Goal: Check status

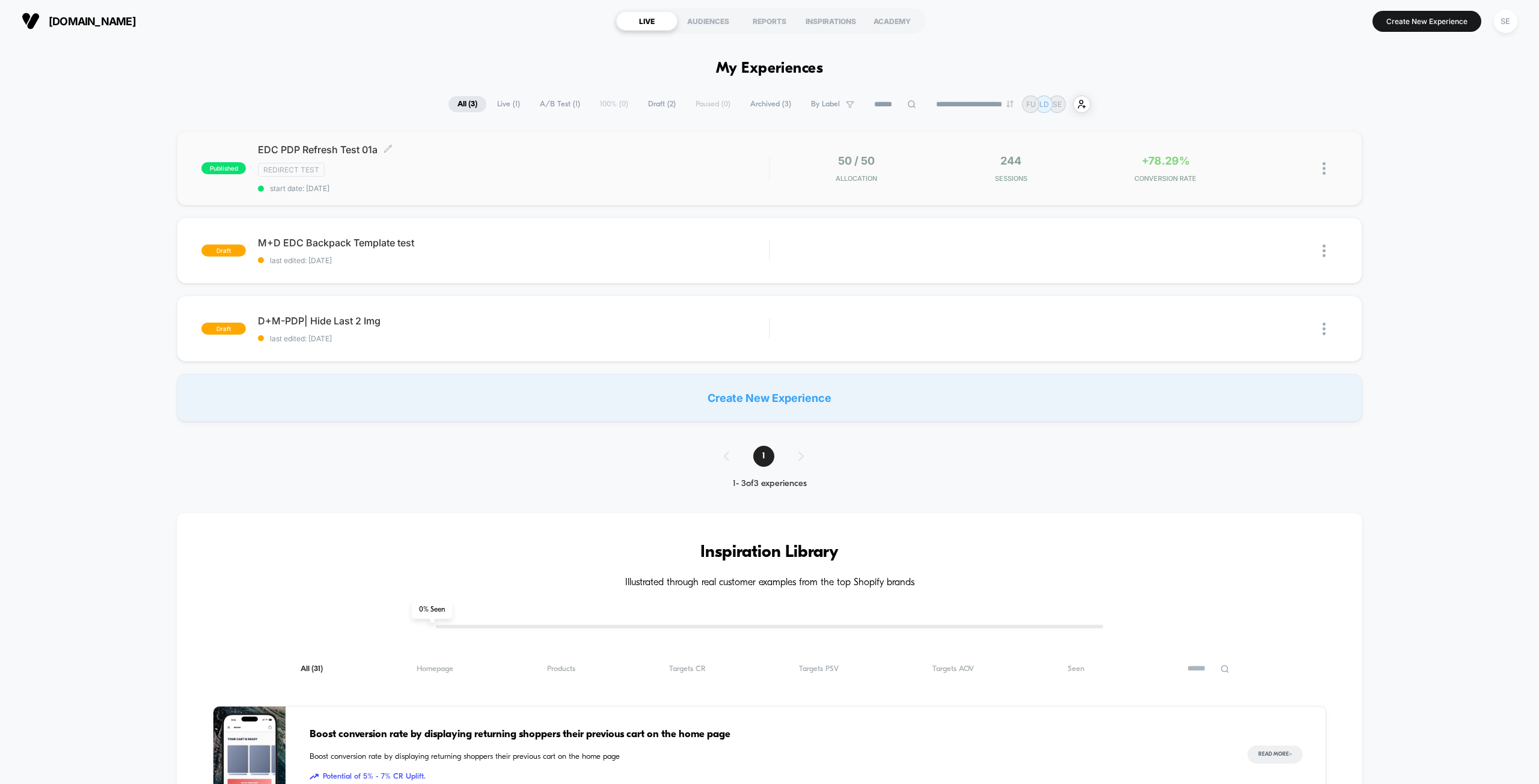
click at [514, 166] on div "Redirect Test" at bounding box center [513, 170] width 511 height 14
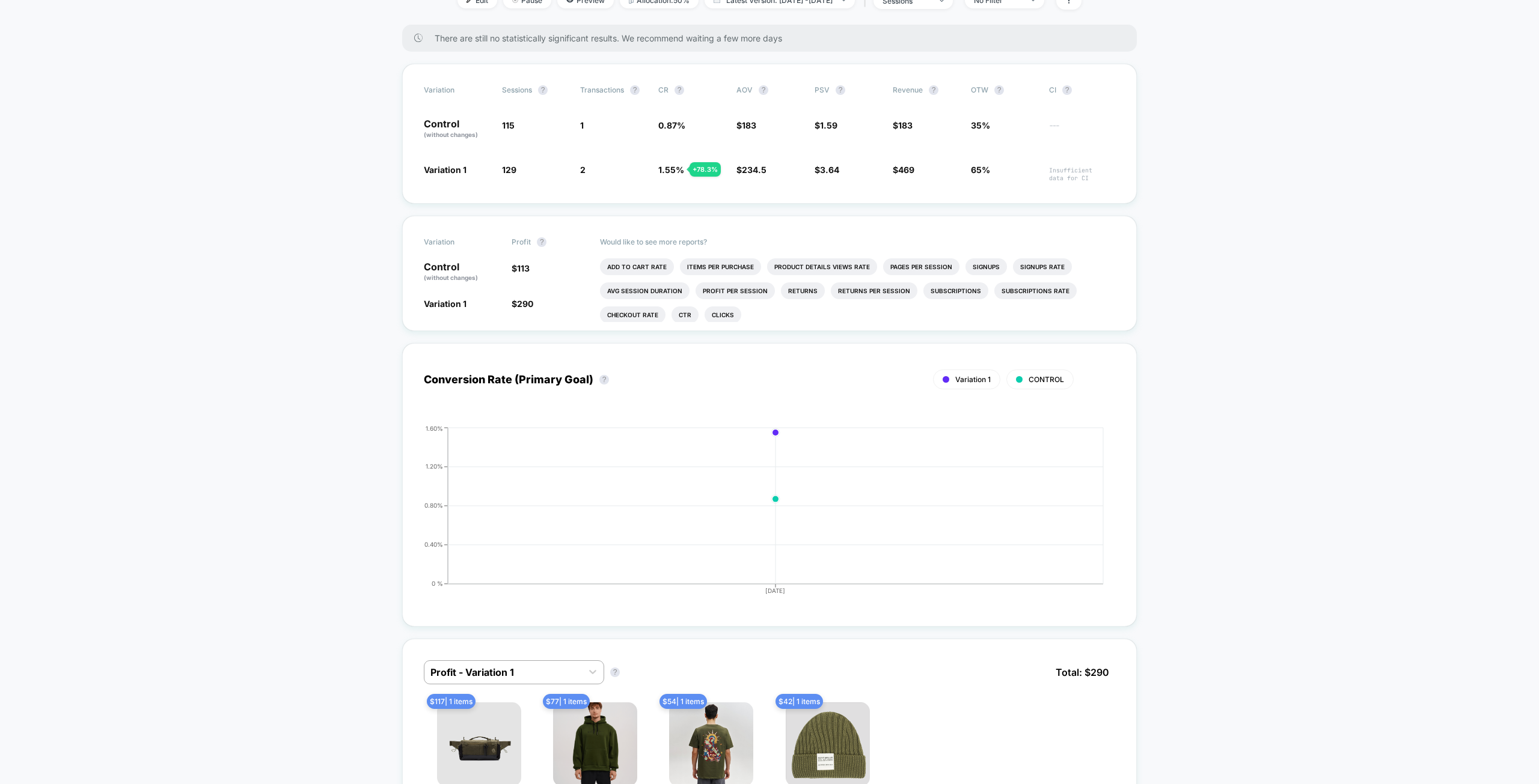
drag, startPoint x: 197, startPoint y: 450, endPoint x: 200, endPoint y: 412, distance: 38.1
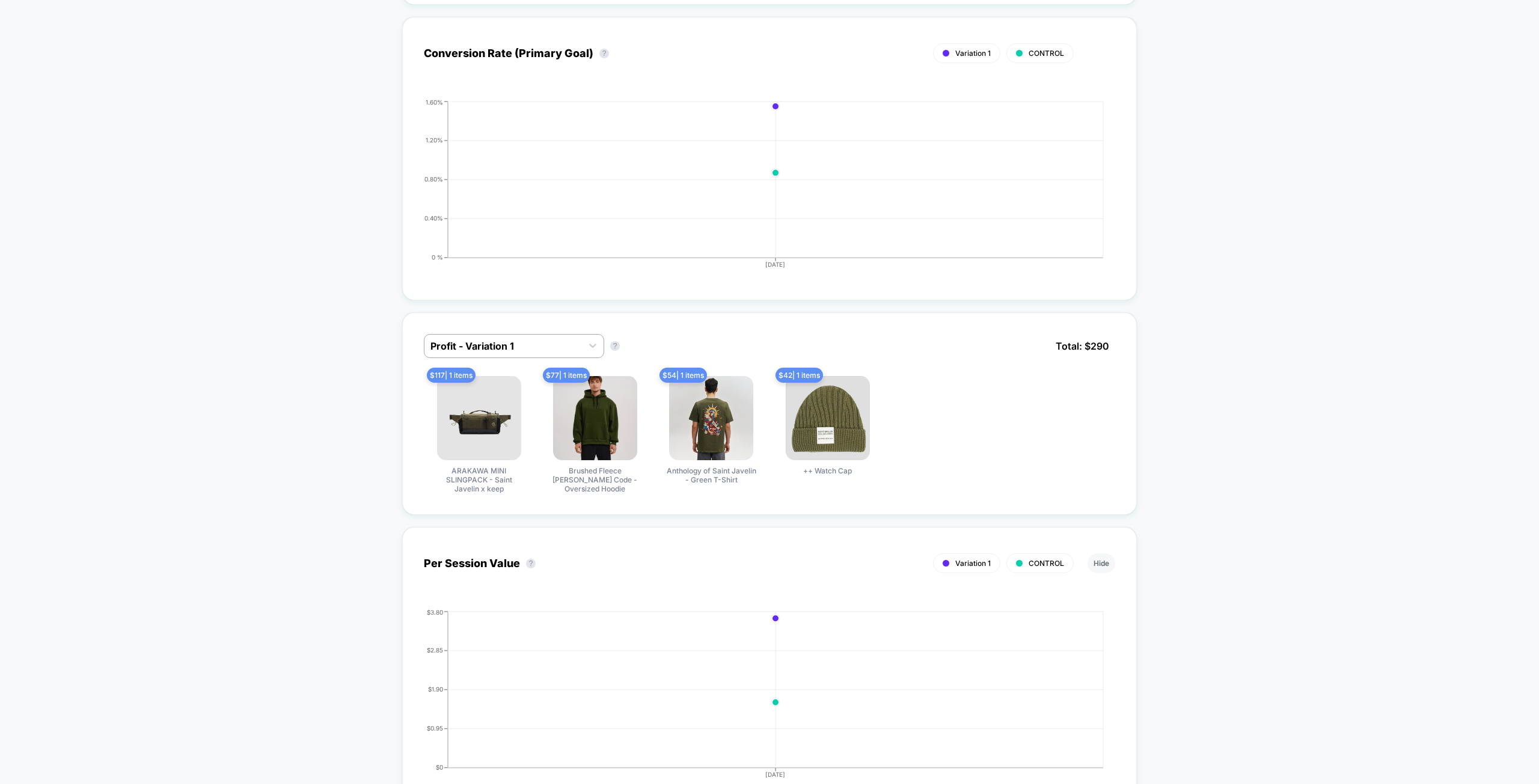
drag, startPoint x: 197, startPoint y: 285, endPoint x: 199, endPoint y: 335, distance: 50.0
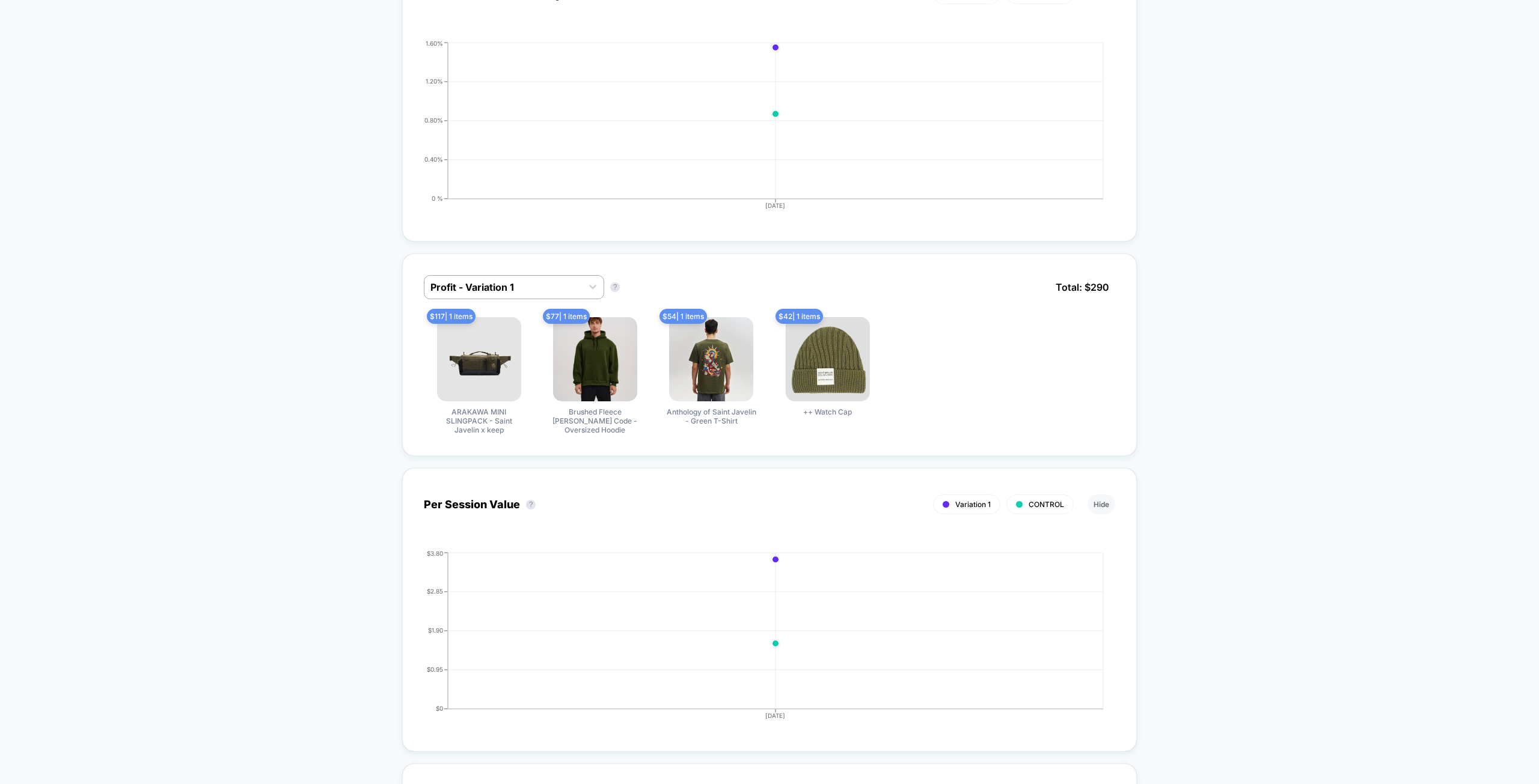
drag, startPoint x: 201, startPoint y: 244, endPoint x: 205, endPoint y: 282, distance: 38.2
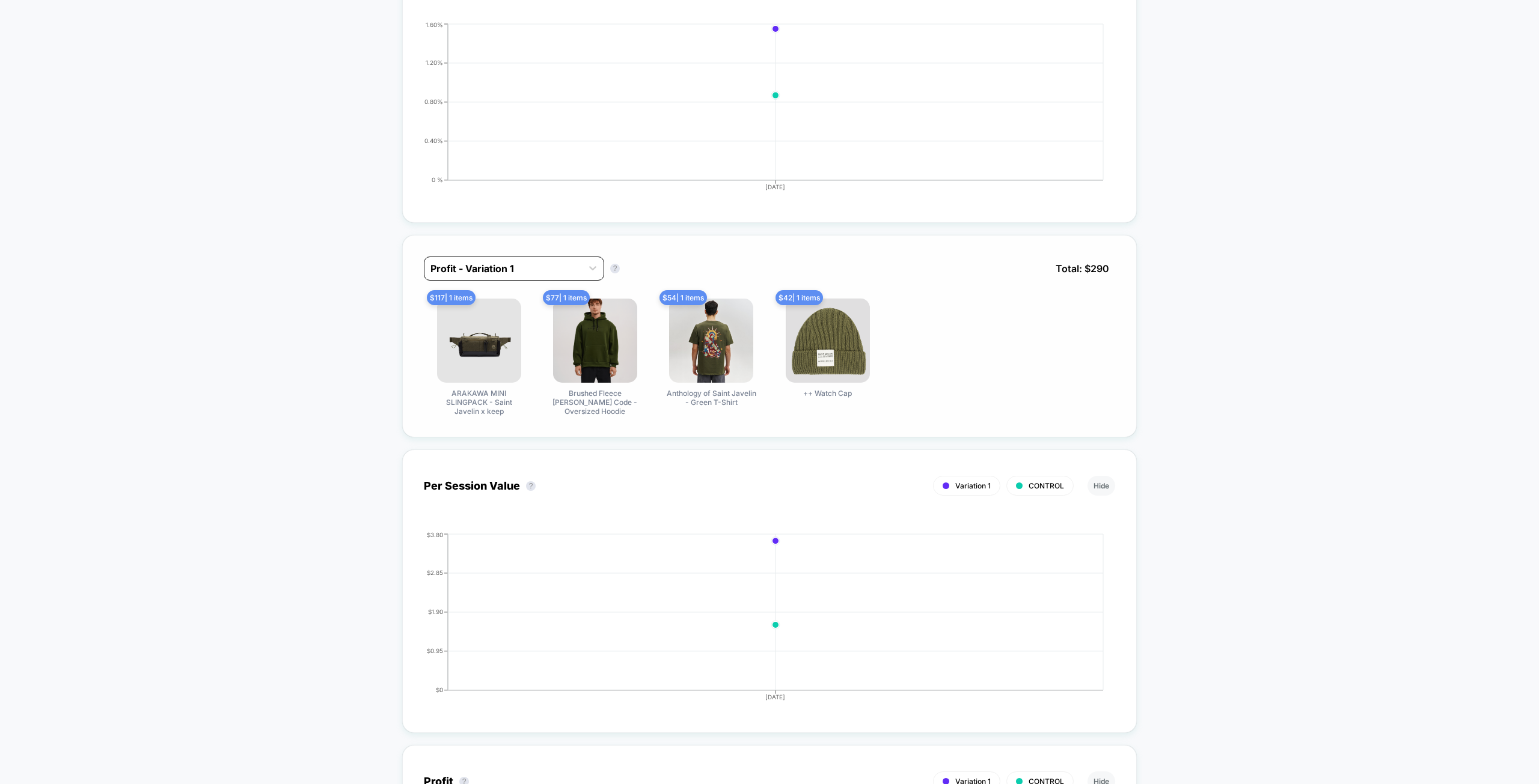
click at [515, 259] on div "Profit - Variation 1" at bounding box center [503, 269] width 158 height 20
click at [486, 317] on div "Profit - CONTROL" at bounding box center [514, 320] width 180 height 22
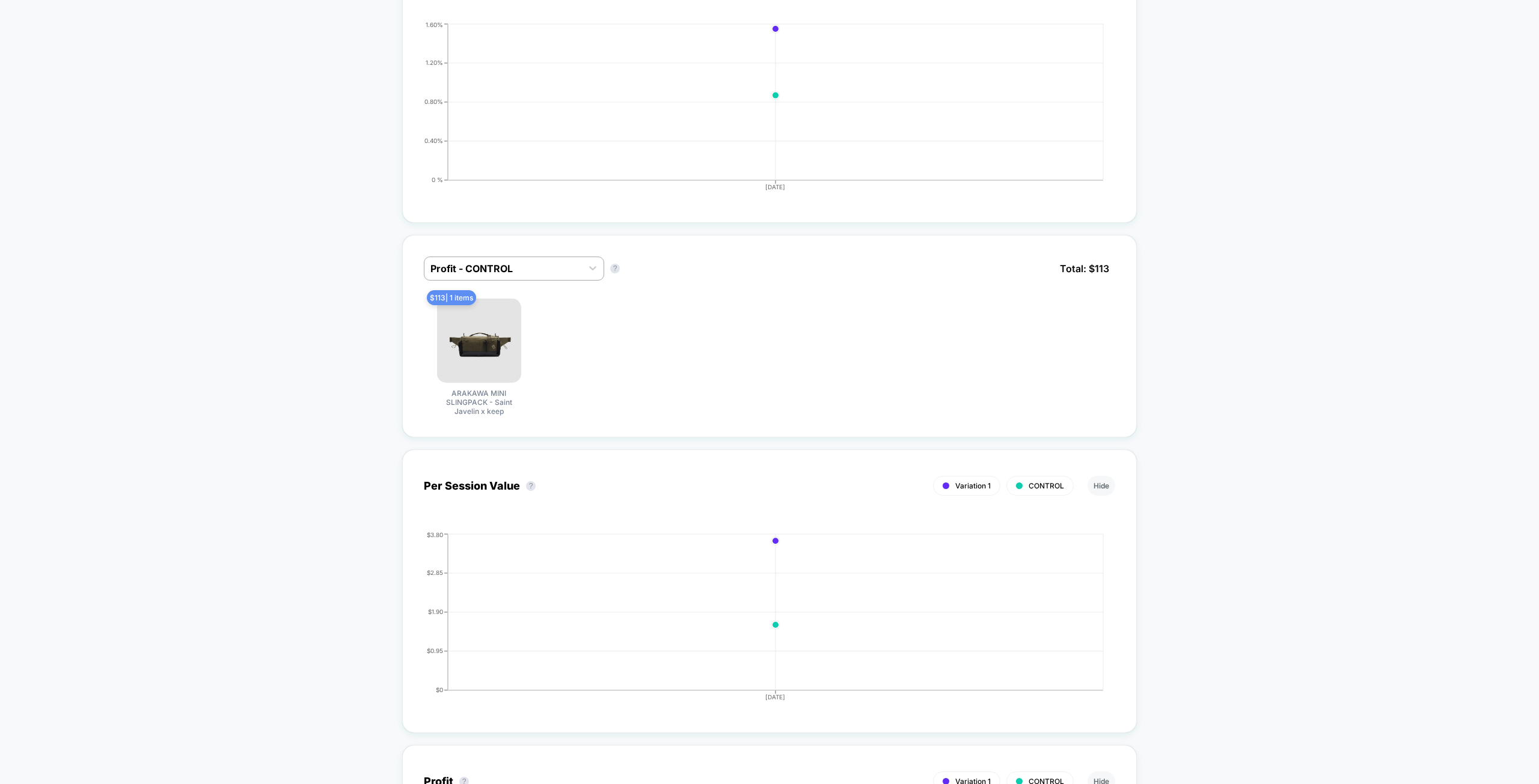
click at [284, 338] on div "< Back to all live experiences EDC PDP Refresh Test 01a LIVE Redirect Test Clic…" at bounding box center [770, 720] width 1539 height 2567
click at [483, 269] on div at bounding box center [503, 269] width 146 height 14
click at [480, 293] on div "Profit - Variation 1" at bounding box center [514, 299] width 180 height 22
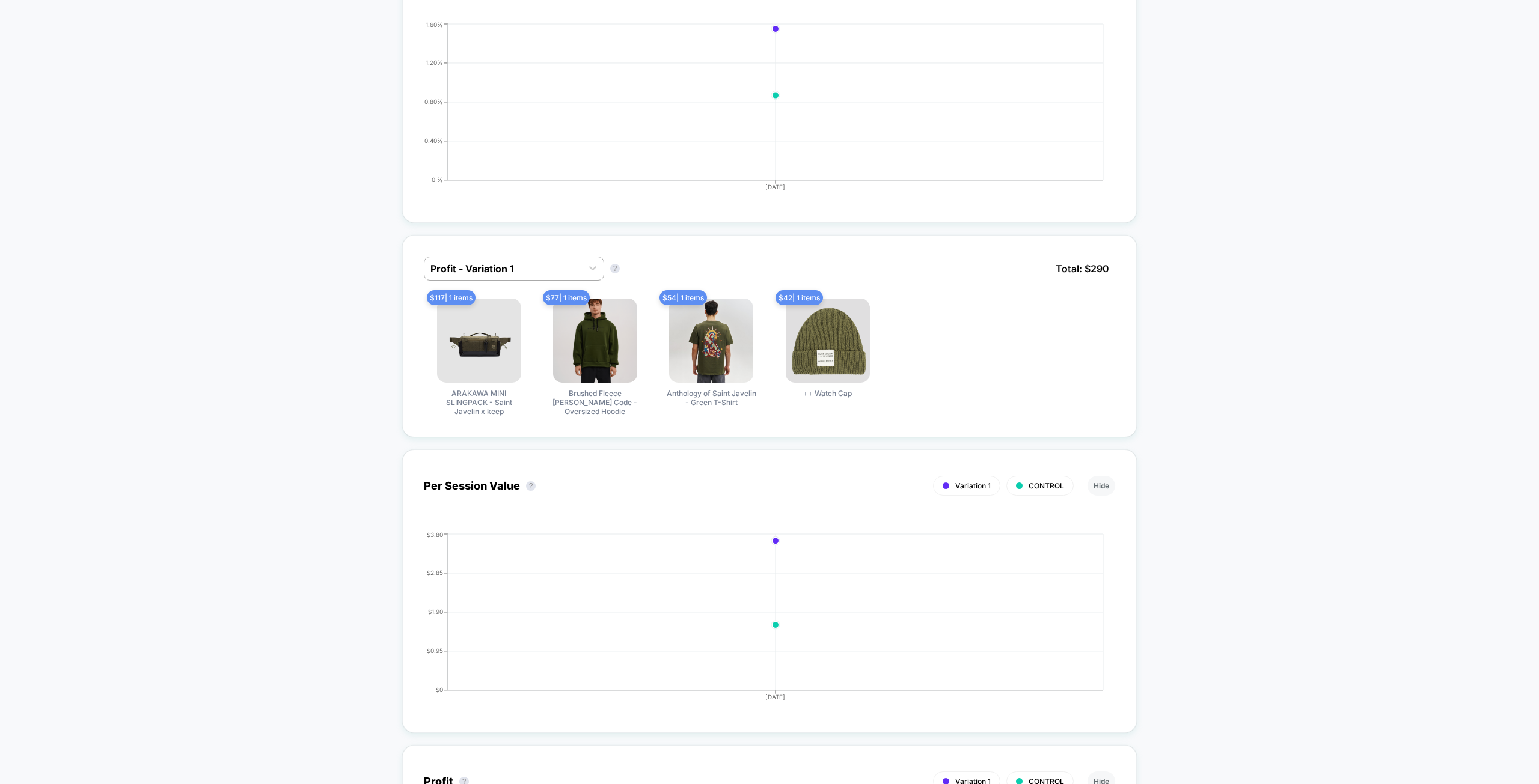
click at [277, 340] on div "< Back to all live experiences EDC PDP Refresh Test 01a LIVE Redirect Test Clic…" at bounding box center [770, 720] width 1539 height 2567
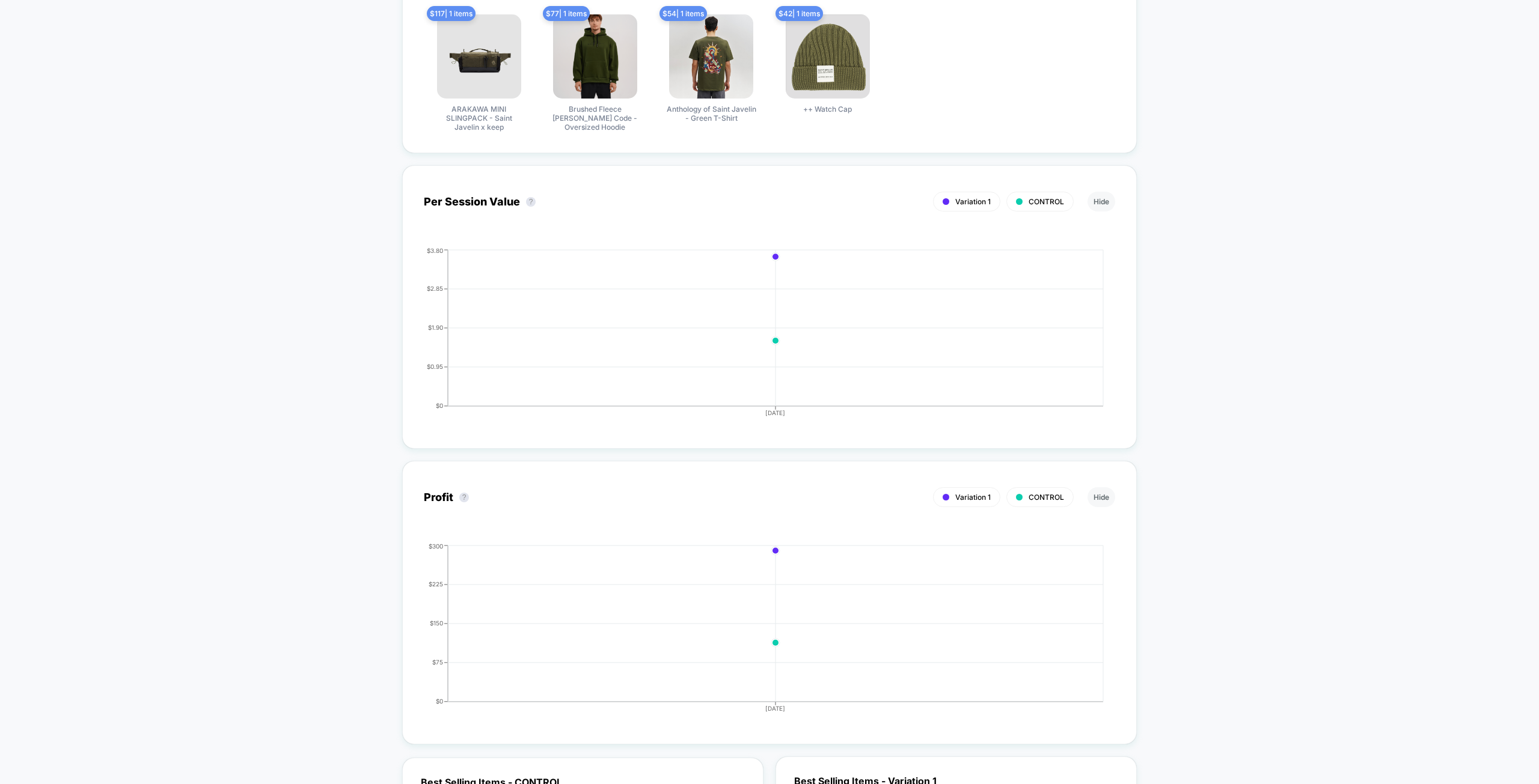
drag, startPoint x: 281, startPoint y: 273, endPoint x: 266, endPoint y: 396, distance: 123.9
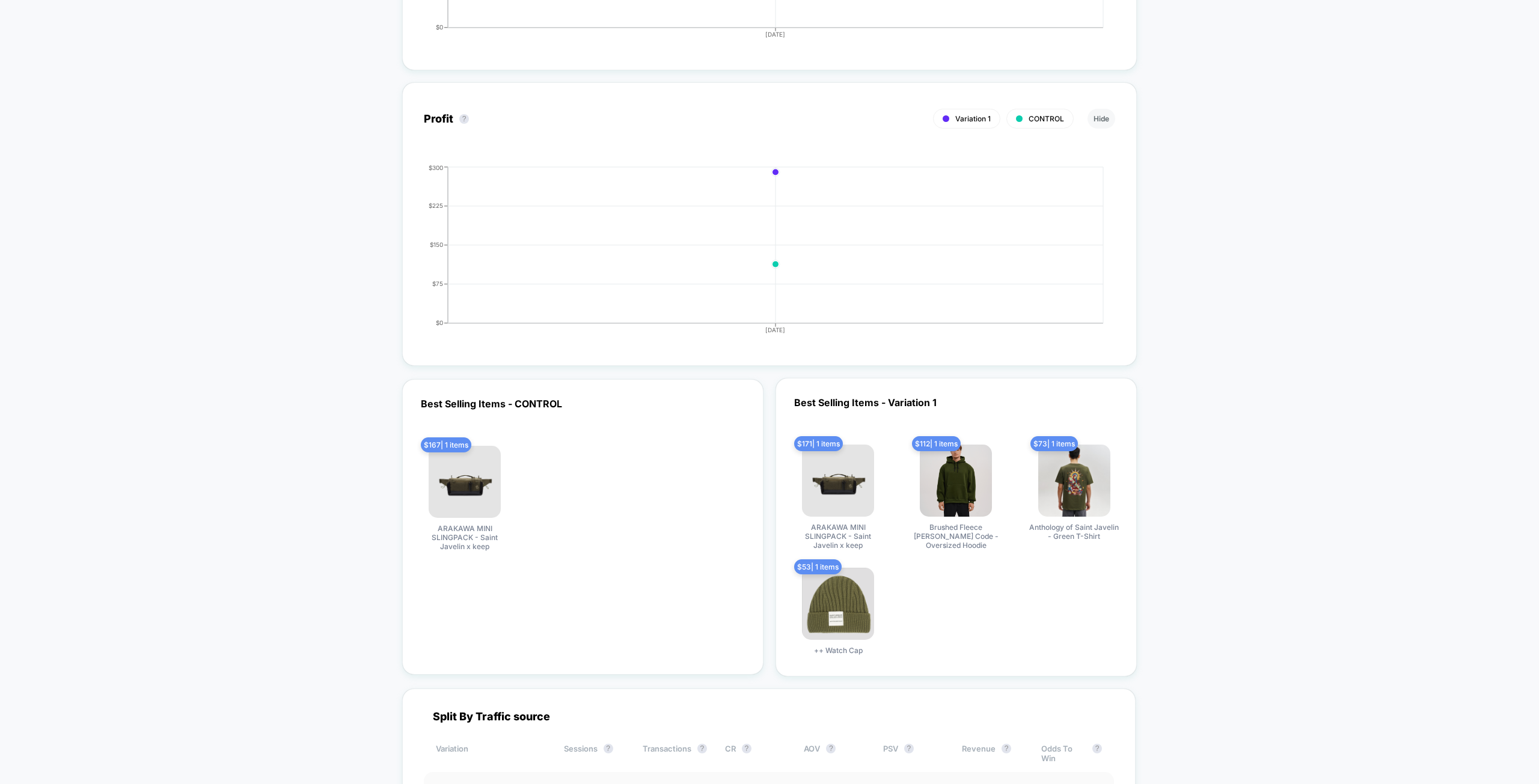
drag, startPoint x: 250, startPoint y: 363, endPoint x: 240, endPoint y: 427, distance: 64.8
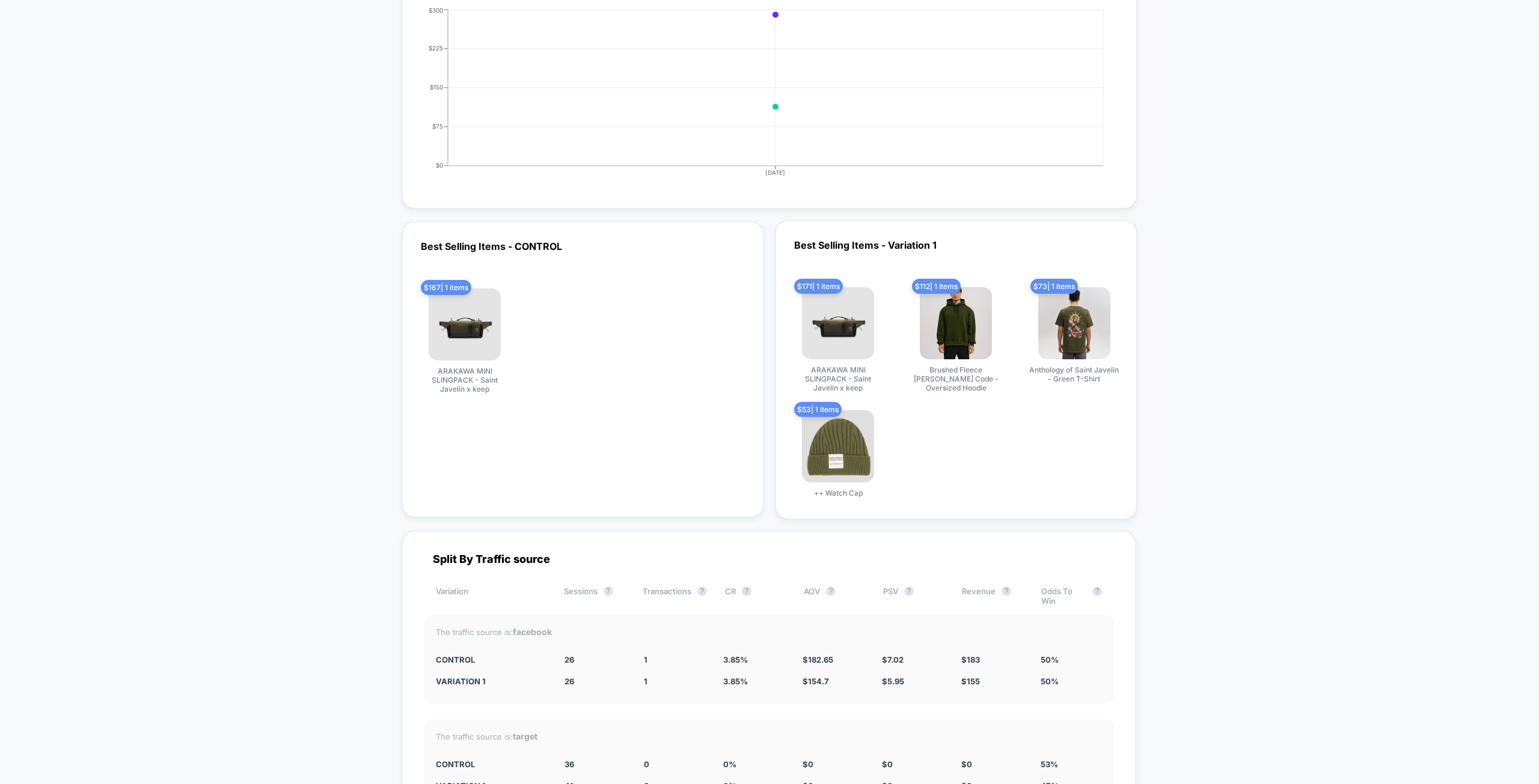
scroll to position [1481, 0]
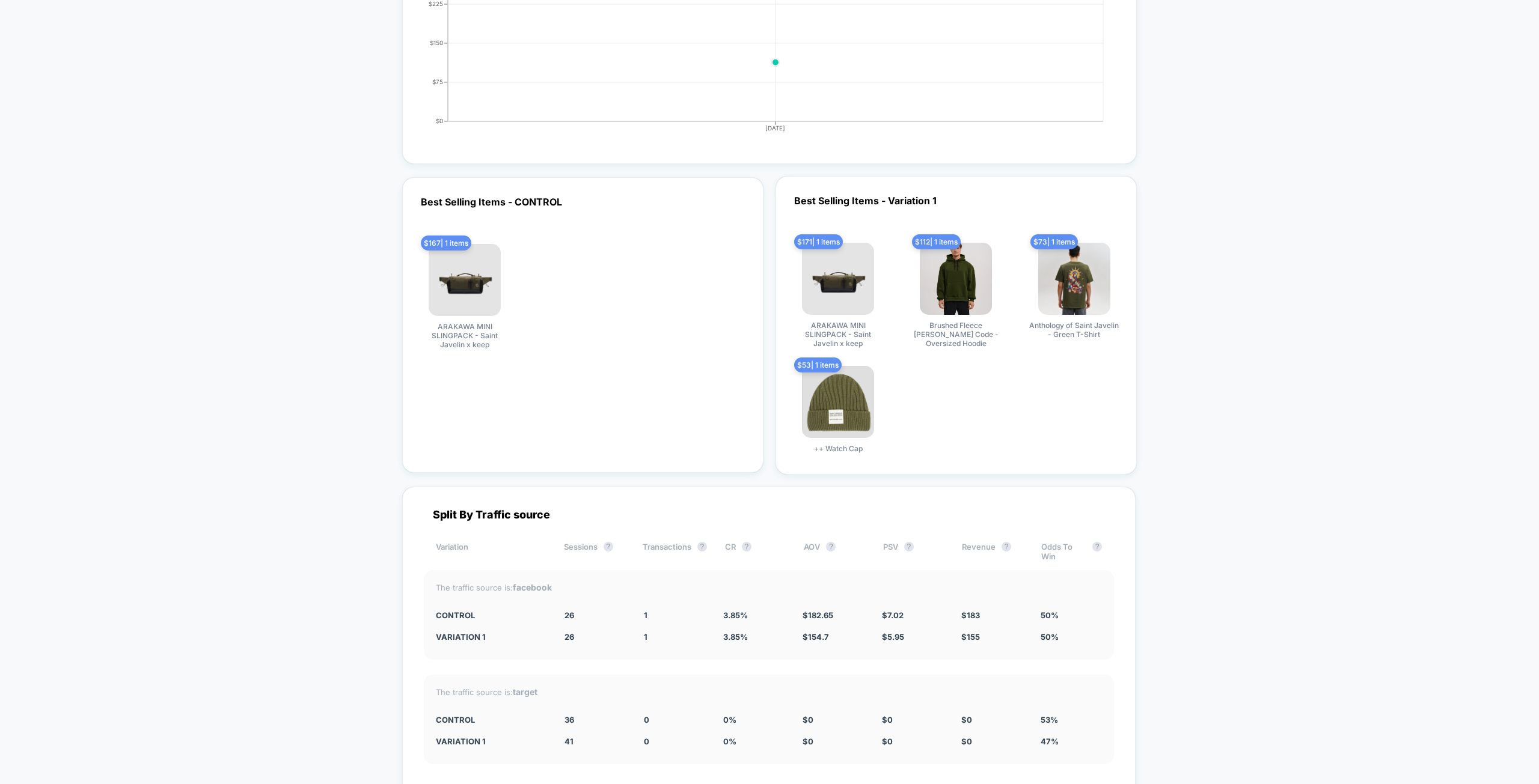
drag, startPoint x: 250, startPoint y: 393, endPoint x: 247, endPoint y: 404, distance: 11.4
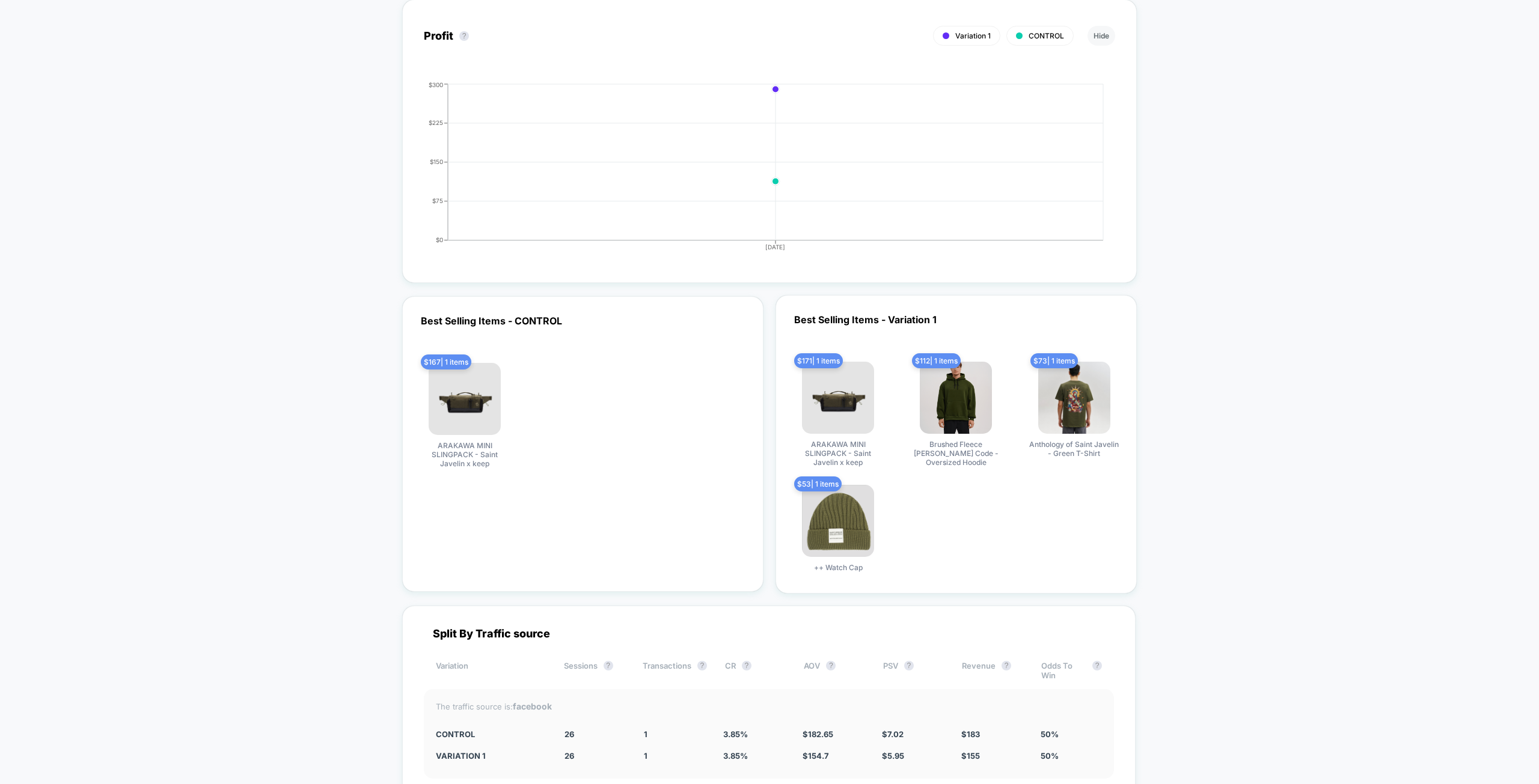
scroll to position [0, 0]
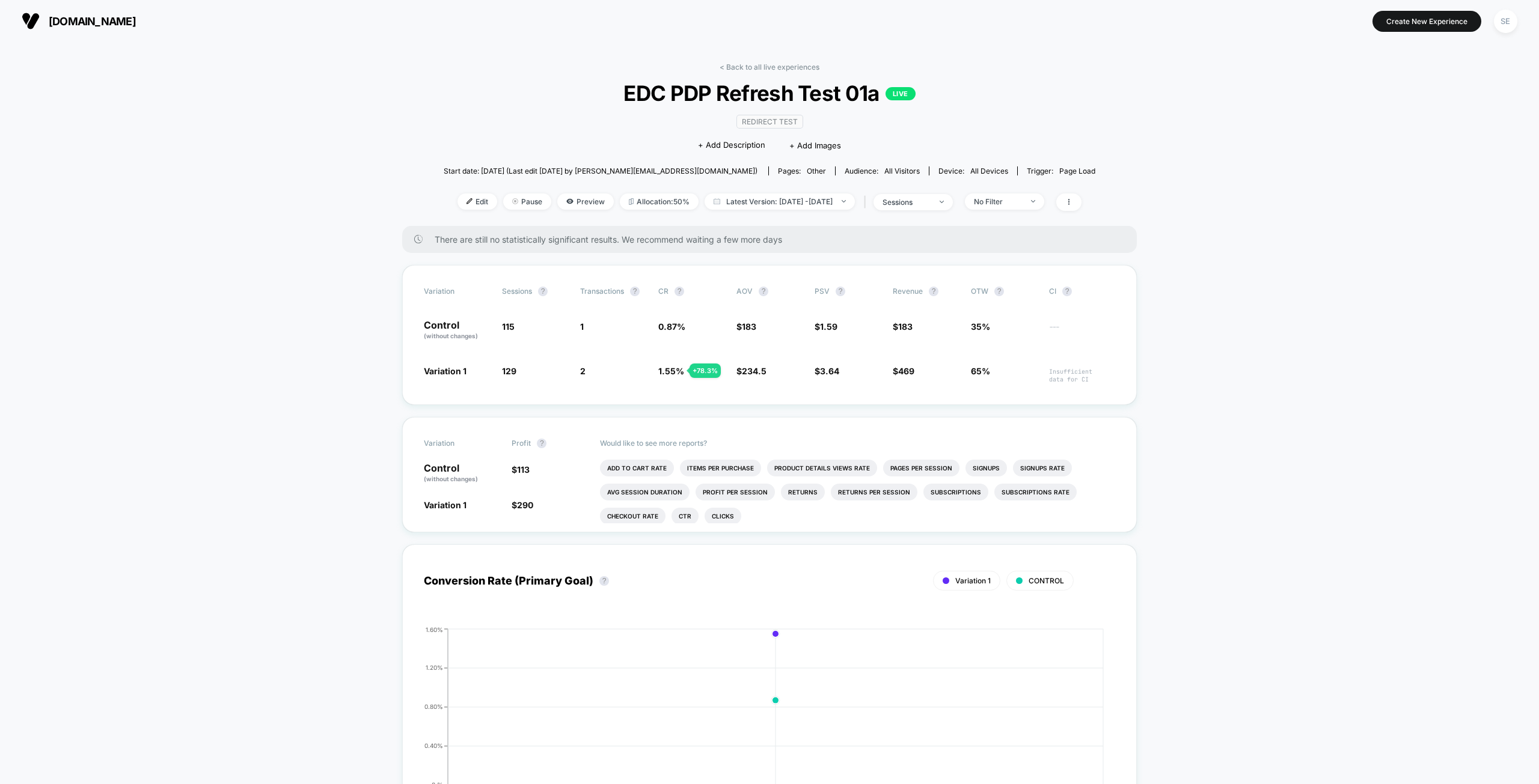
drag, startPoint x: 263, startPoint y: 300, endPoint x: 302, endPoint y: 250, distance: 63.4
